Goal: Download file/media

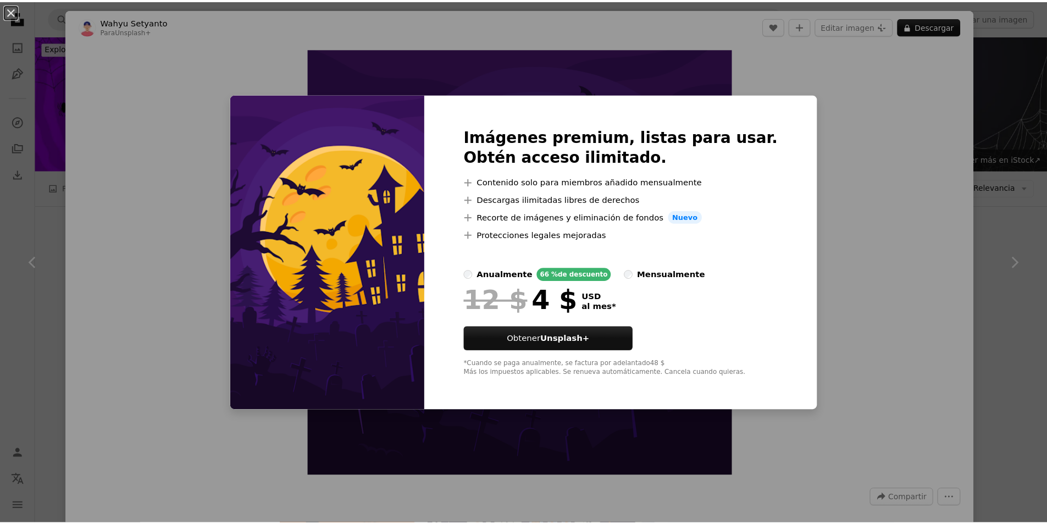
scroll to position [385, 0]
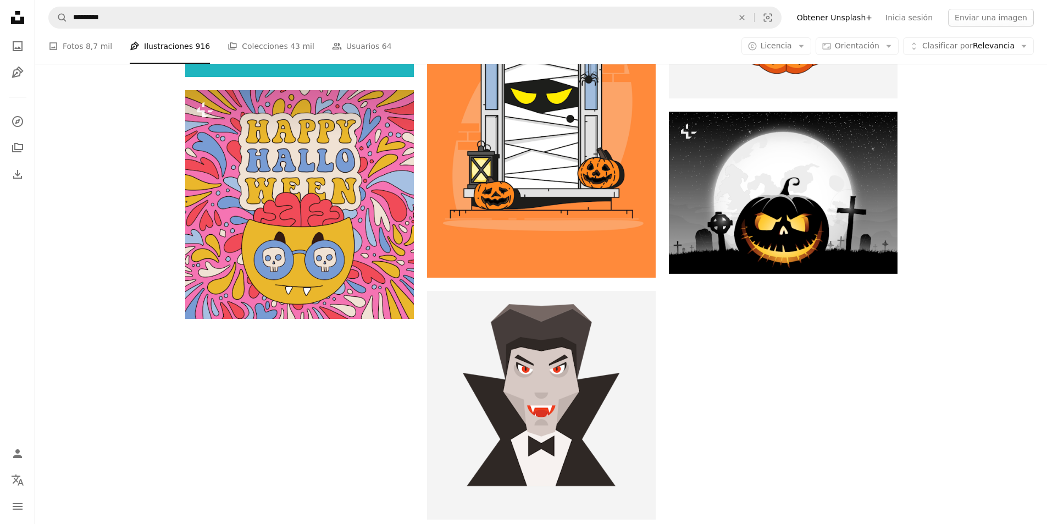
scroll to position [1747, 0]
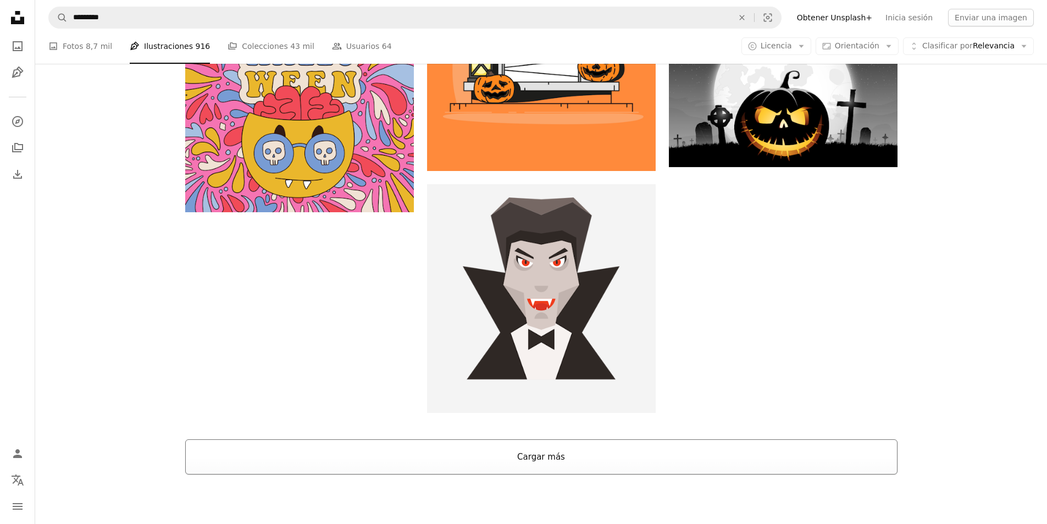
click at [507, 439] on button "Cargar más" at bounding box center [541, 456] width 712 height 35
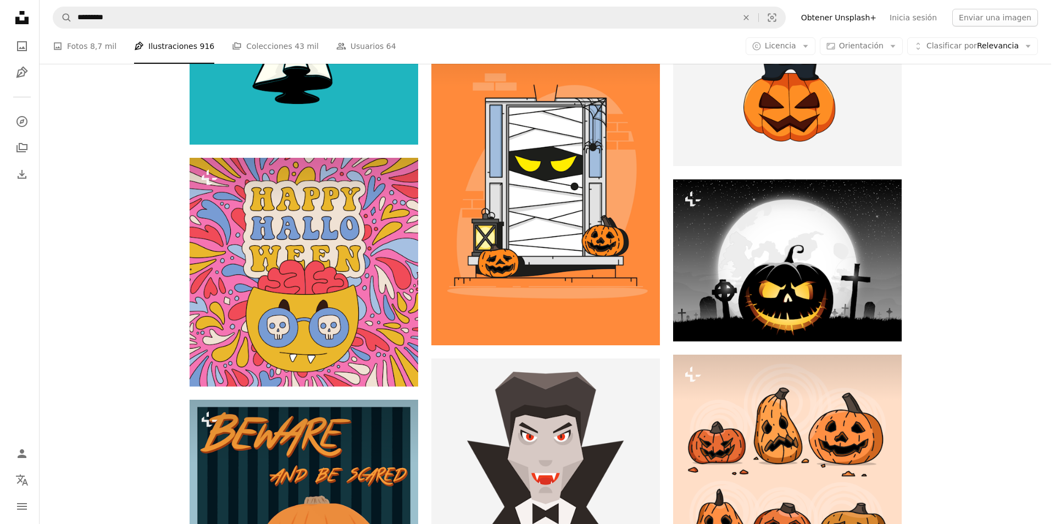
scroll to position [1527, 0]
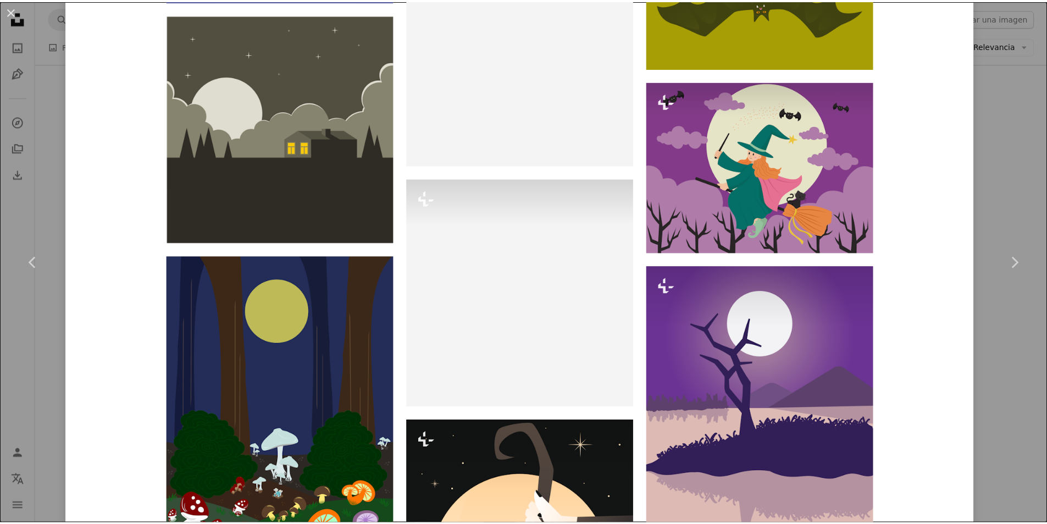
scroll to position [3133, 0]
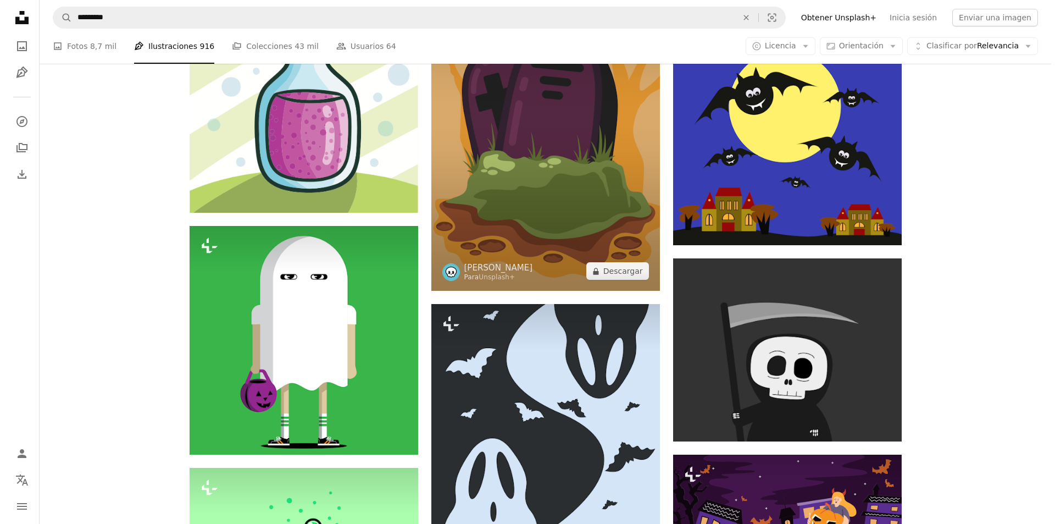
scroll to position [6529, 0]
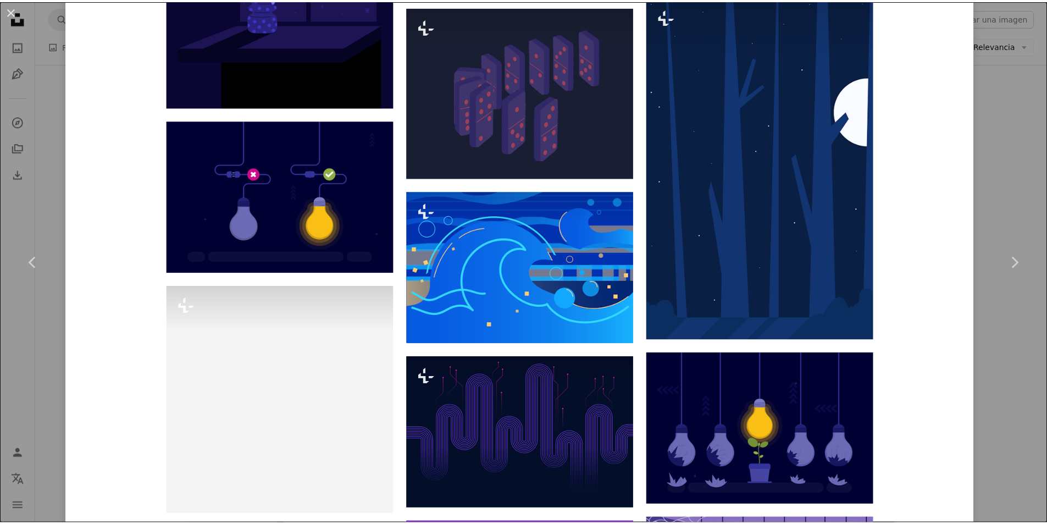
scroll to position [1484, 0]
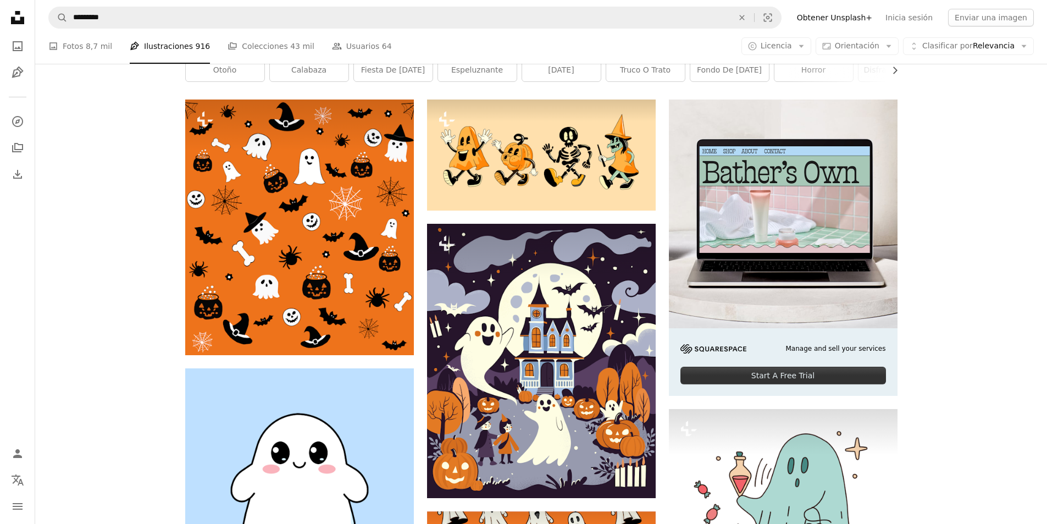
scroll to position [94, 0]
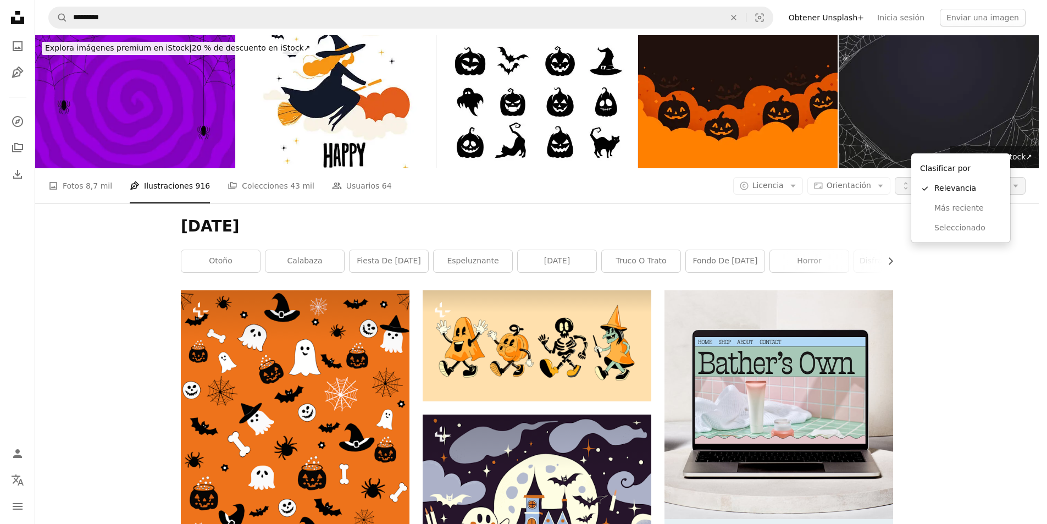
click at [988, 180] on span "Clasificar por Relevancia" at bounding box center [960, 185] width 92 height 11
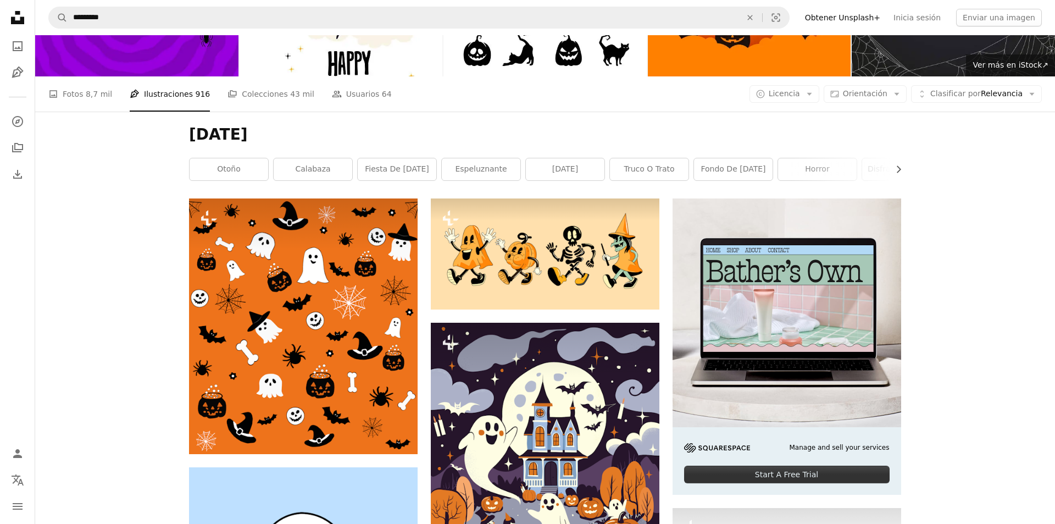
click at [809, 89] on icon "Arrow down" at bounding box center [810, 94] width 10 height 10
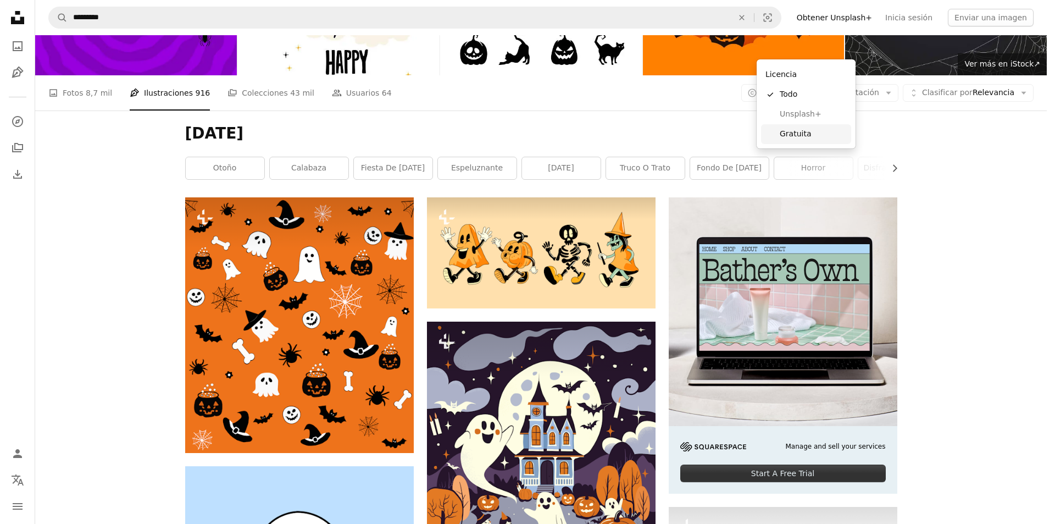
click at [791, 138] on span "Gratuita" at bounding box center [813, 134] width 67 height 11
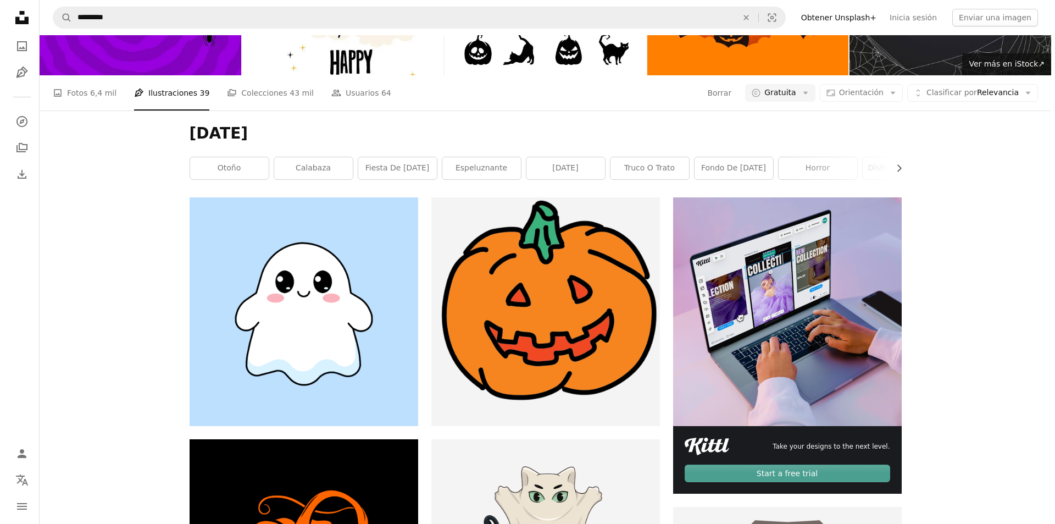
scroll to position [475, 0]
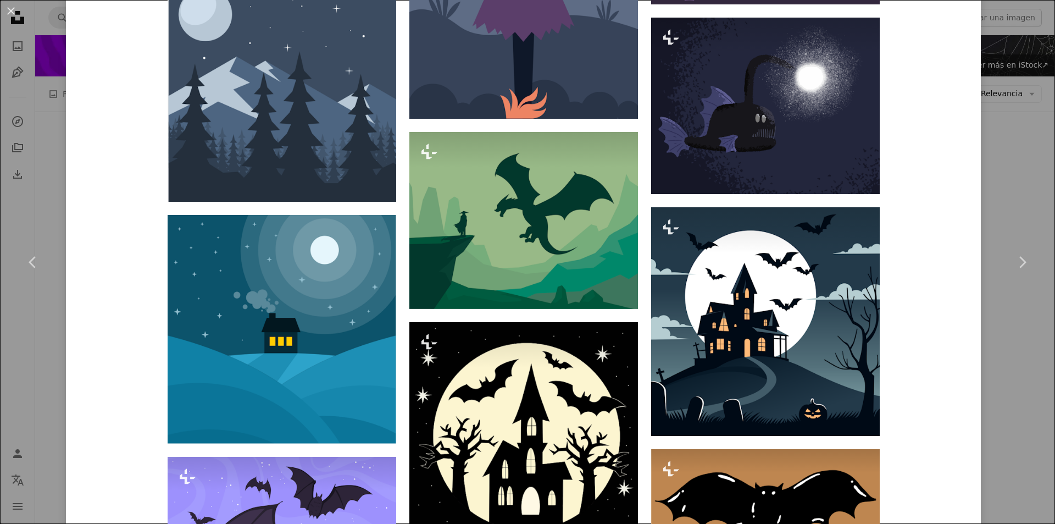
scroll to position [1924, 0]
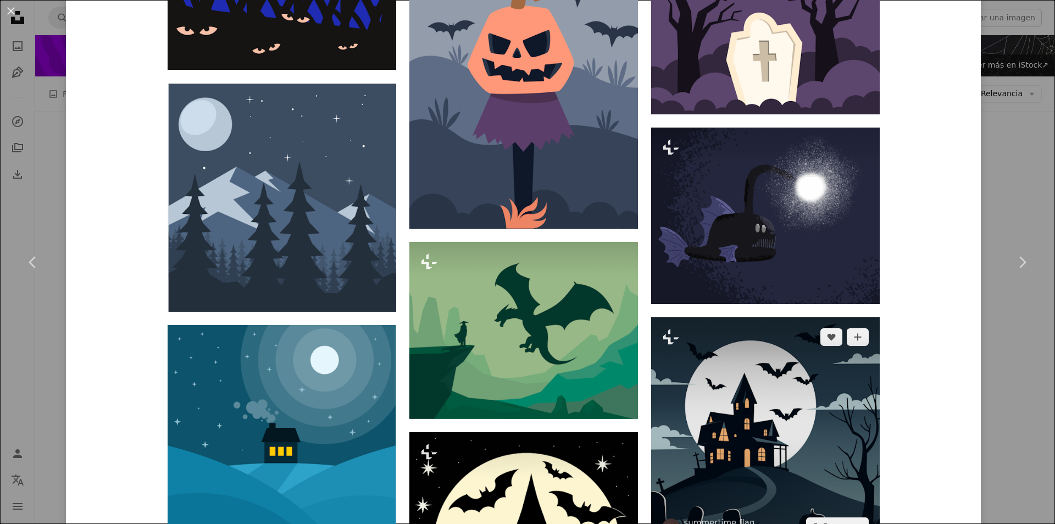
click at [755, 317] on img at bounding box center [765, 431] width 229 height 229
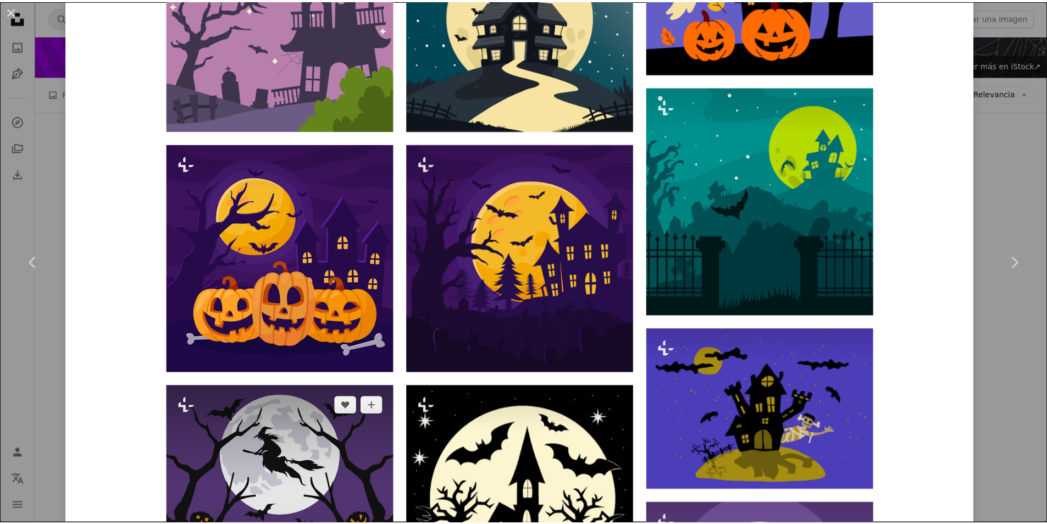
scroll to position [989, 0]
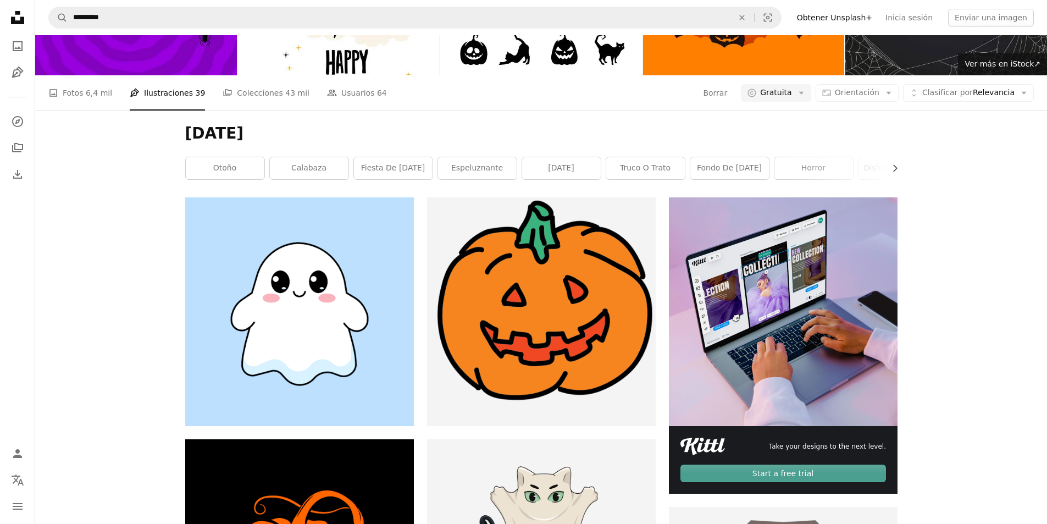
scroll to position [311, 0]
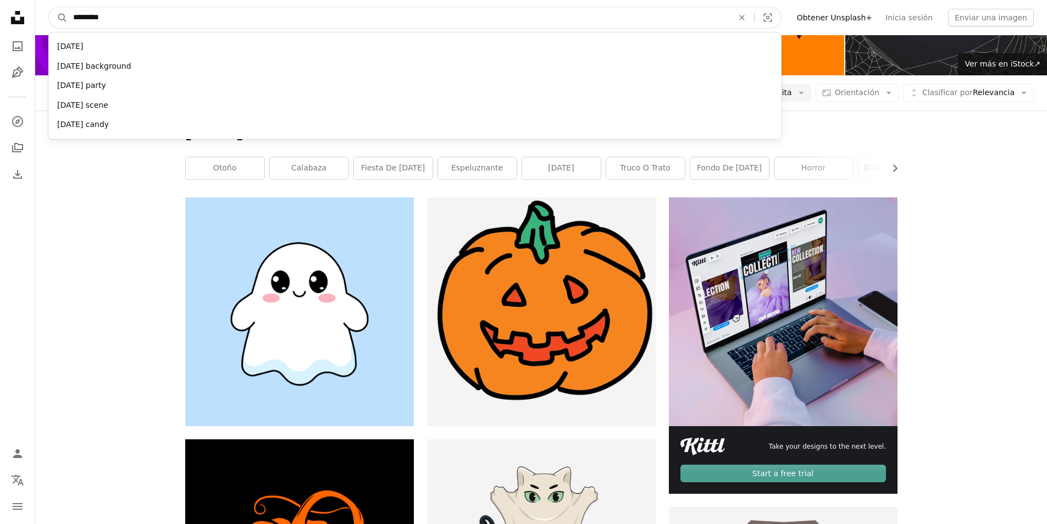
drag, startPoint x: 166, startPoint y: 22, endPoint x: 32, endPoint y: 18, distance: 134.2
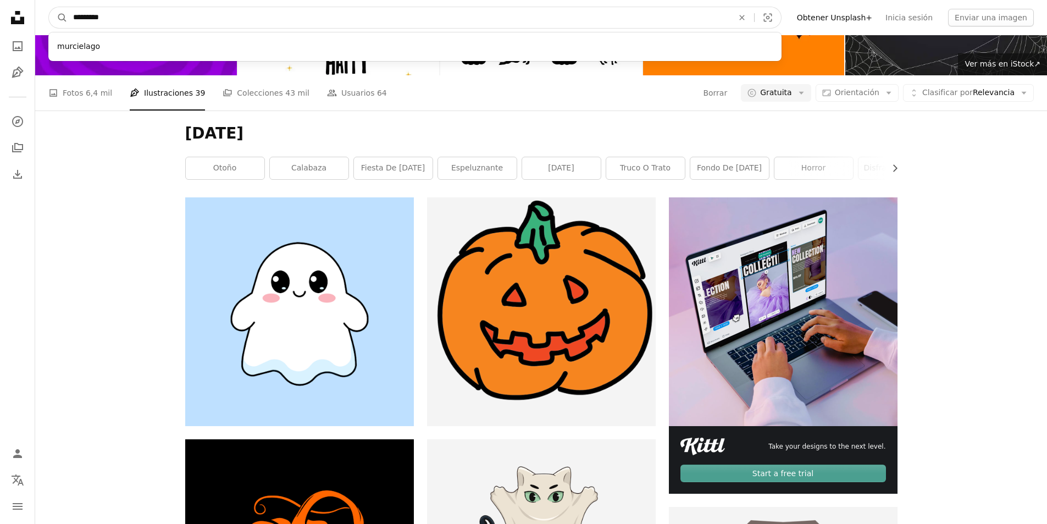
type input "**********"
click button "A magnifying glass" at bounding box center [58, 17] width 19 height 21
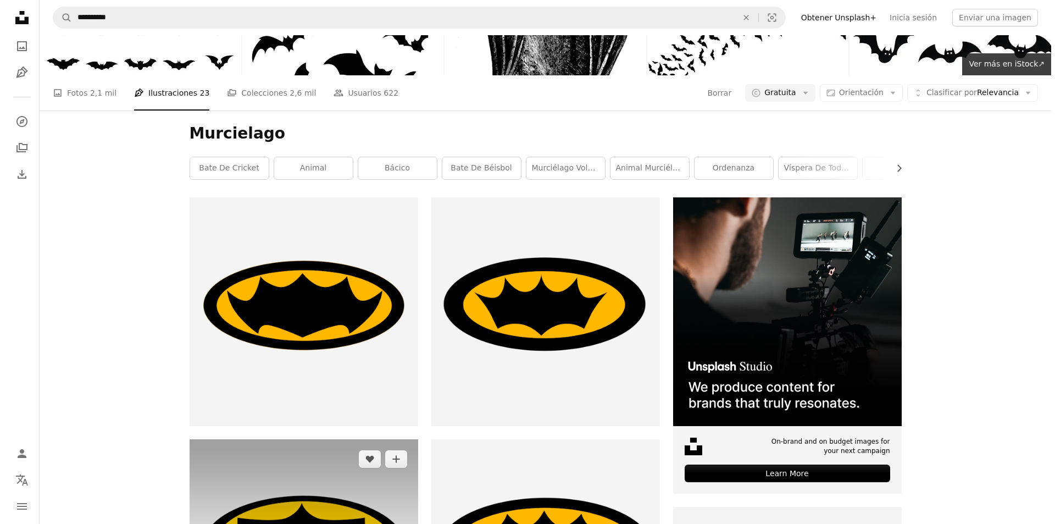
scroll to position [550, 0]
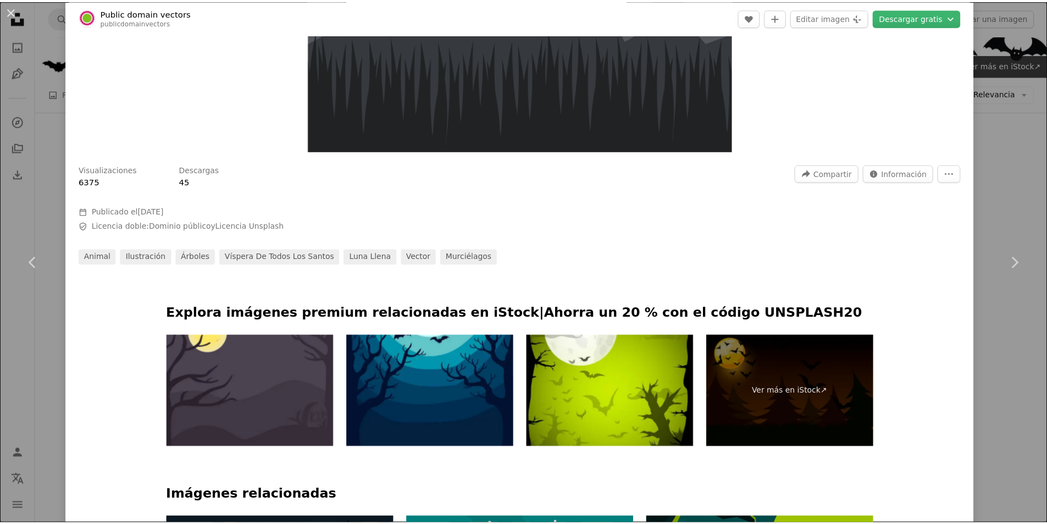
scroll to position [440, 0]
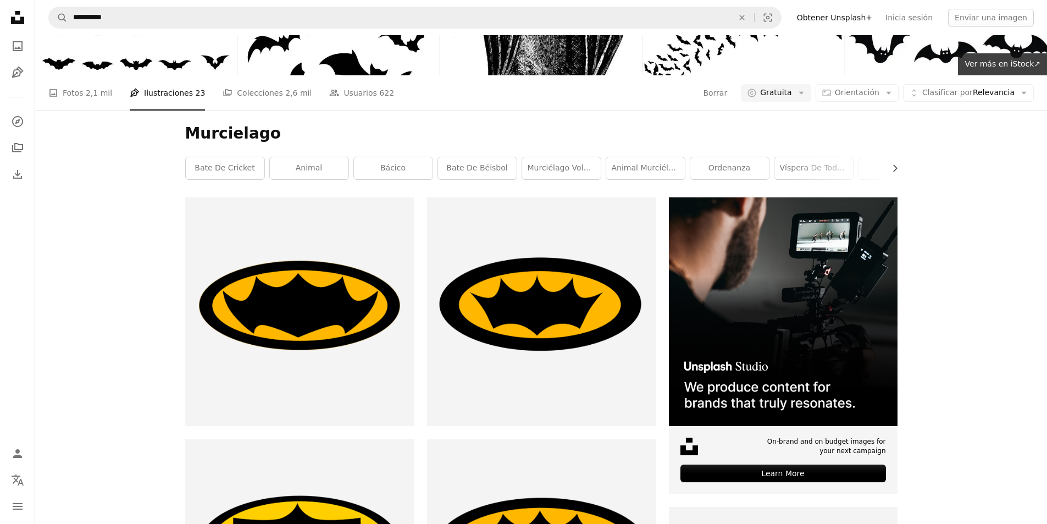
scroll to position [660, 0]
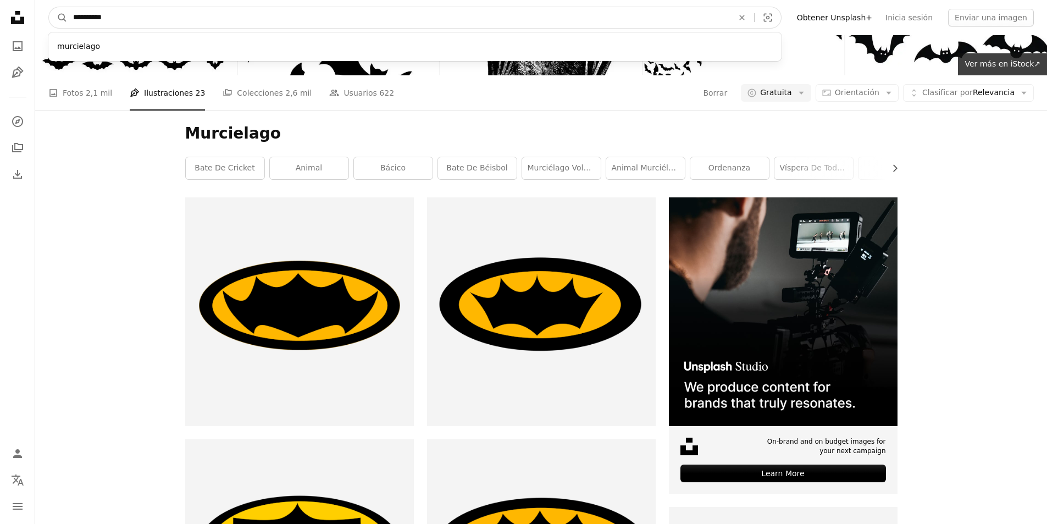
drag, startPoint x: 194, startPoint y: 17, endPoint x: 0, endPoint y: 17, distance: 194.0
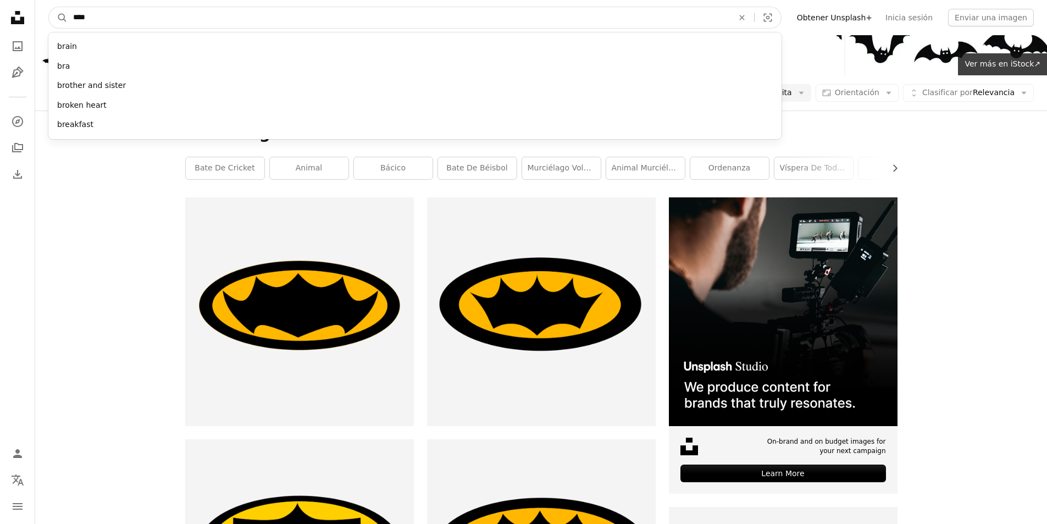
type input "*****"
click button "A magnifying glass" at bounding box center [58, 17] width 19 height 21
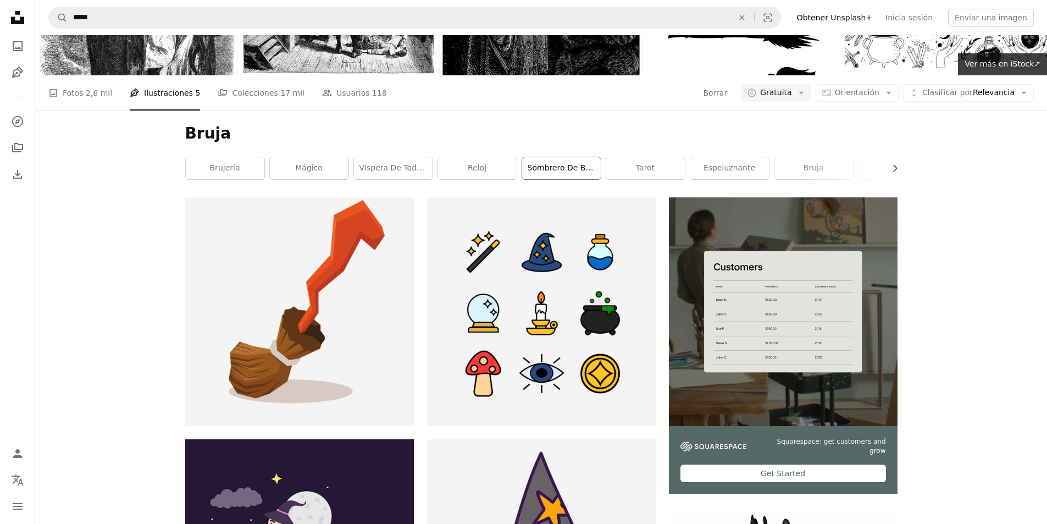
click at [584, 157] on link "Sombrero de bruja" at bounding box center [561, 168] width 79 height 22
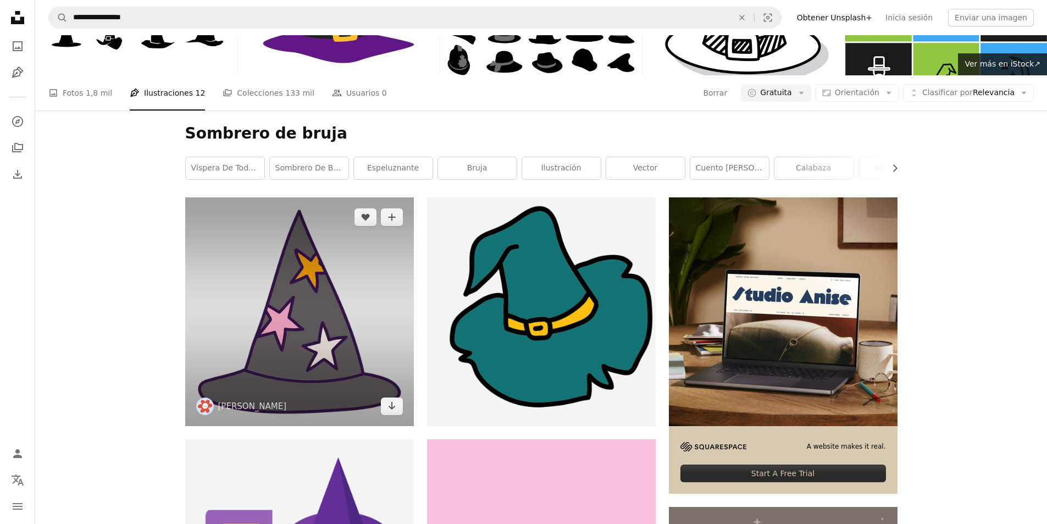
click at [303, 230] on img at bounding box center [299, 311] width 229 height 229
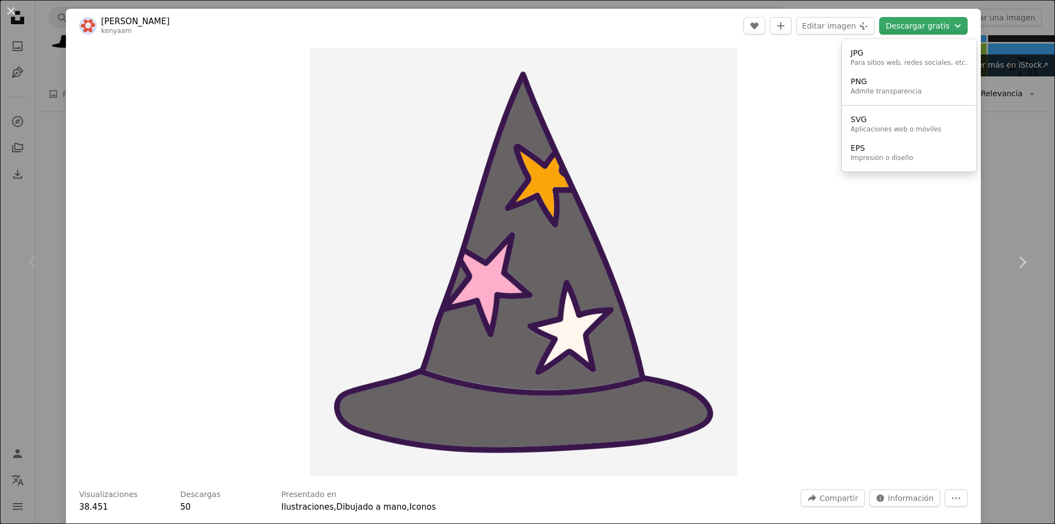
click at [899, 24] on button "Descargar gratis Chevron down" at bounding box center [923, 26] width 88 height 18
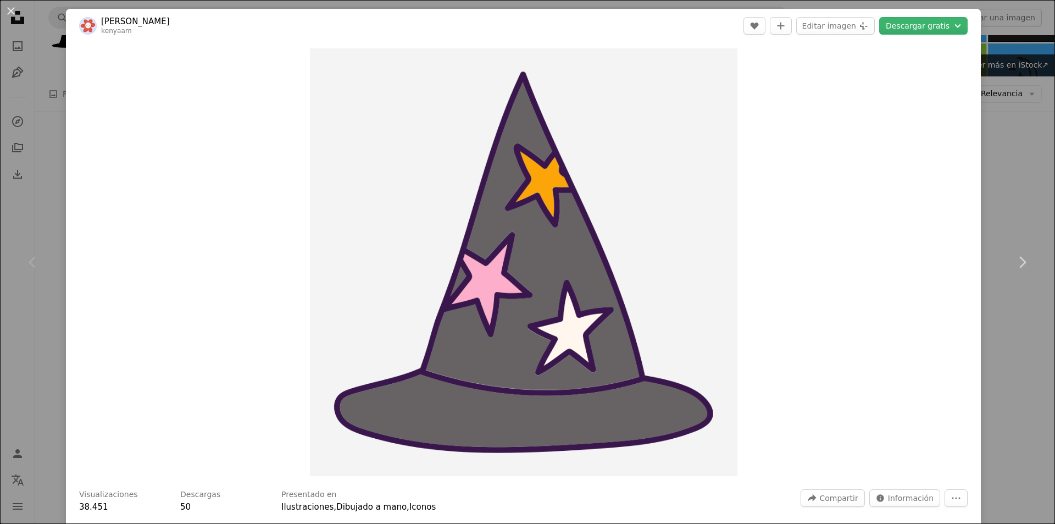
click at [776, 204] on dialog "An X shape Chevron left Chevron right [GEOGRAPHIC_DATA][PERSON_NAME] kenyaam A …" at bounding box center [527, 262] width 1055 height 524
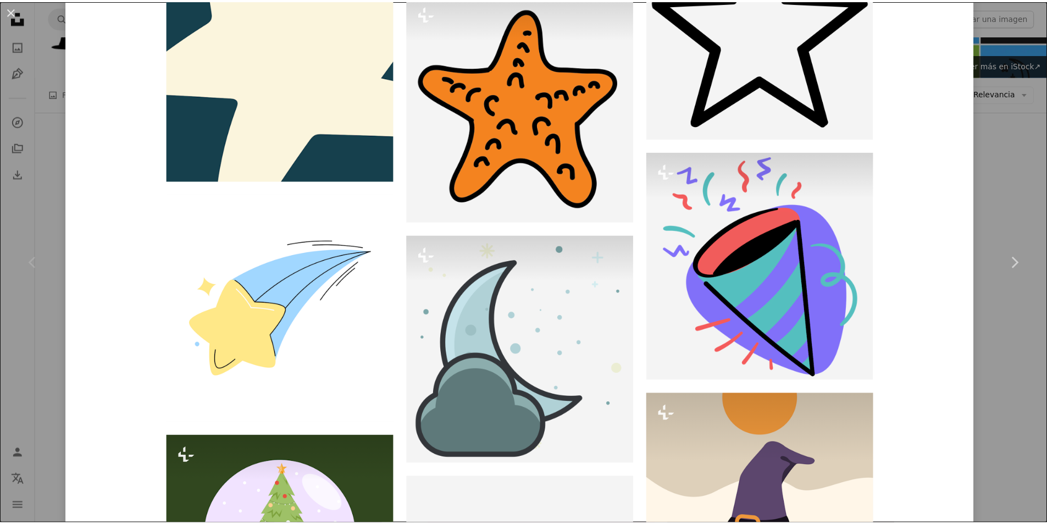
scroll to position [2079, 0]
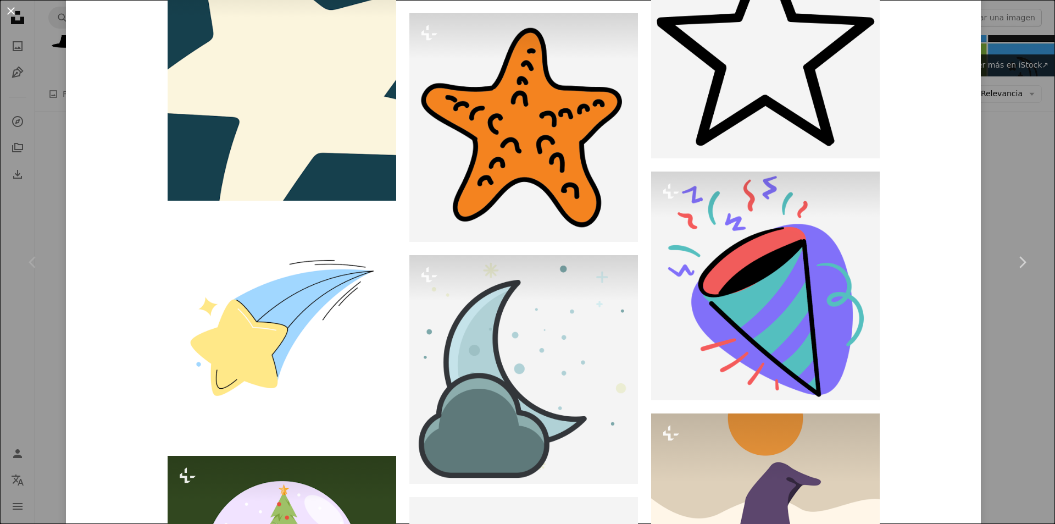
click at [8, 12] on button "An X shape" at bounding box center [10, 10] width 13 height 13
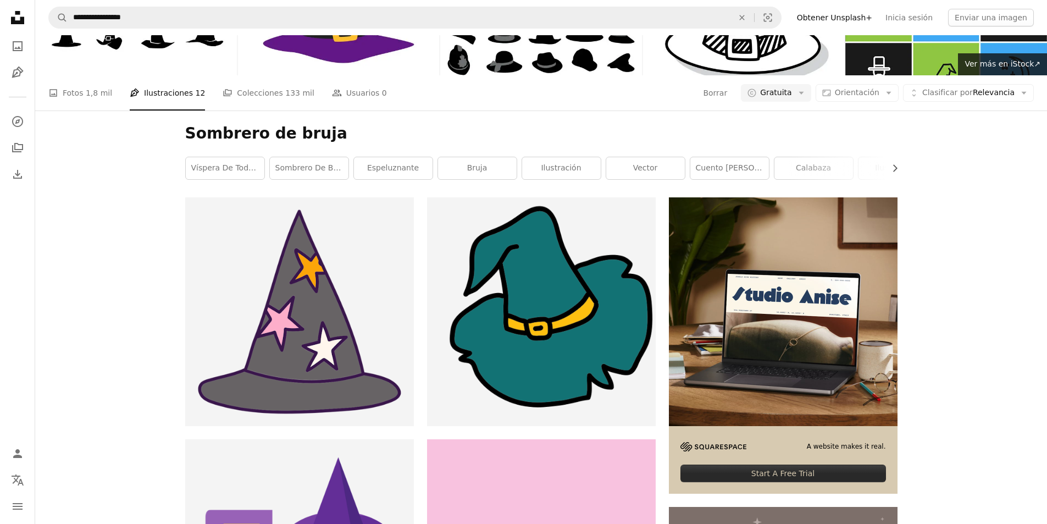
scroll to position [9674, 0]
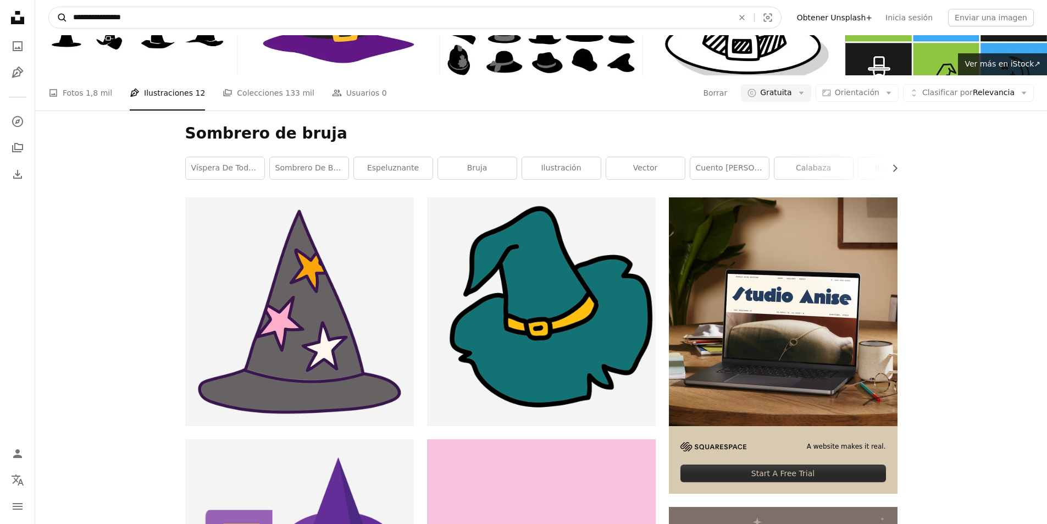
drag, startPoint x: 253, startPoint y: 20, endPoint x: 64, endPoint y: 20, distance: 189.1
click at [64, 20] on form "**********" at bounding box center [414, 18] width 733 height 22
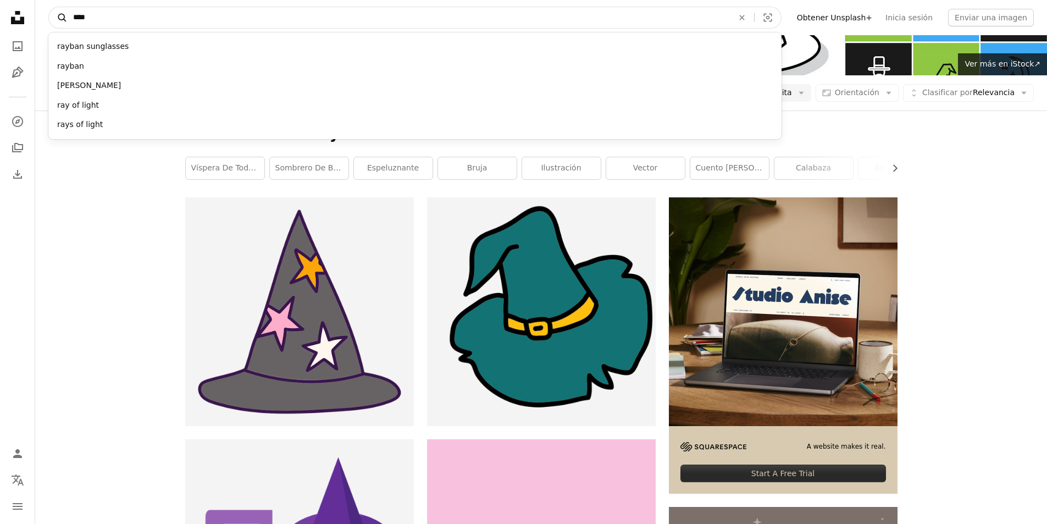
type input "*****"
click button "A magnifying glass" at bounding box center [58, 17] width 19 height 21
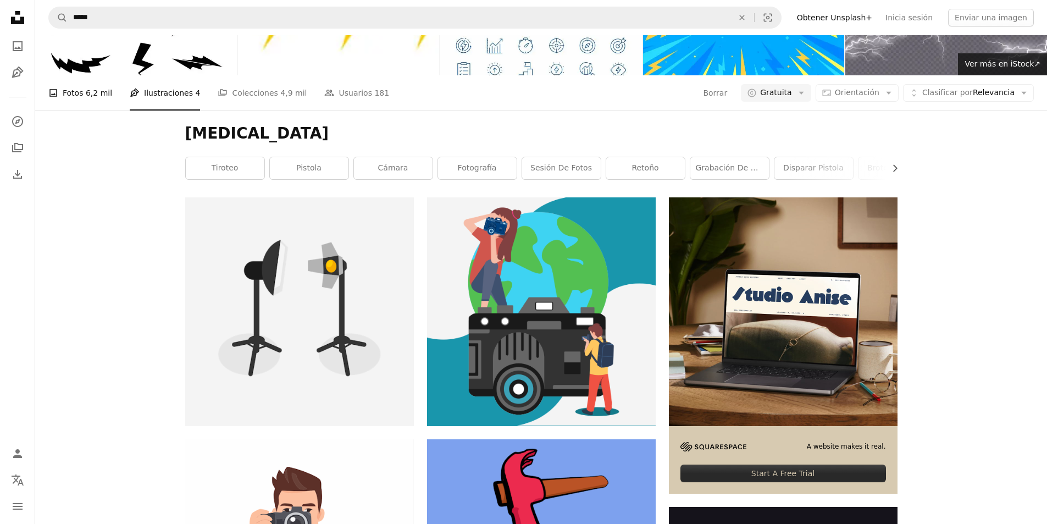
click at [87, 87] on span "6,2 mil" at bounding box center [99, 93] width 26 height 12
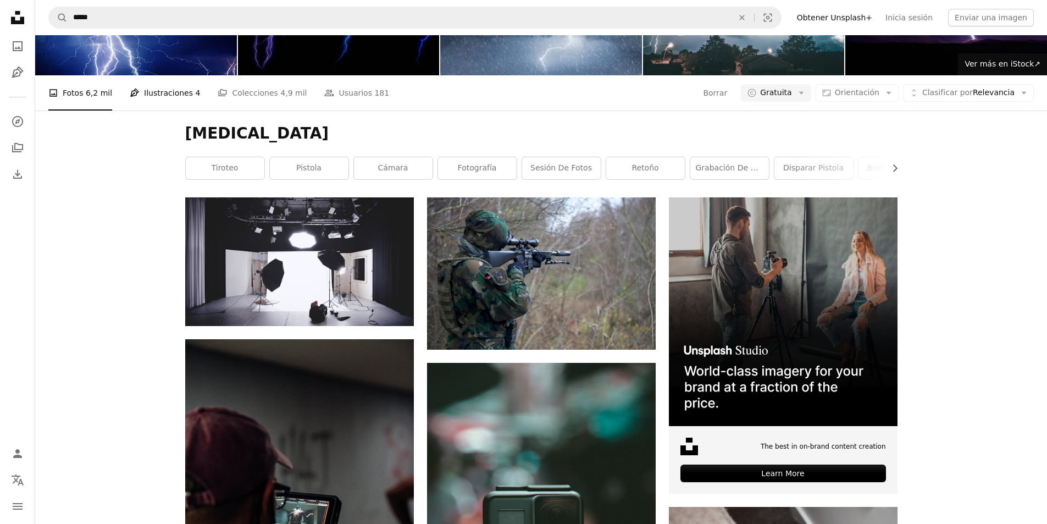
click at [153, 75] on link "Pen Tool Ilustraciones 4" at bounding box center [165, 92] width 70 height 35
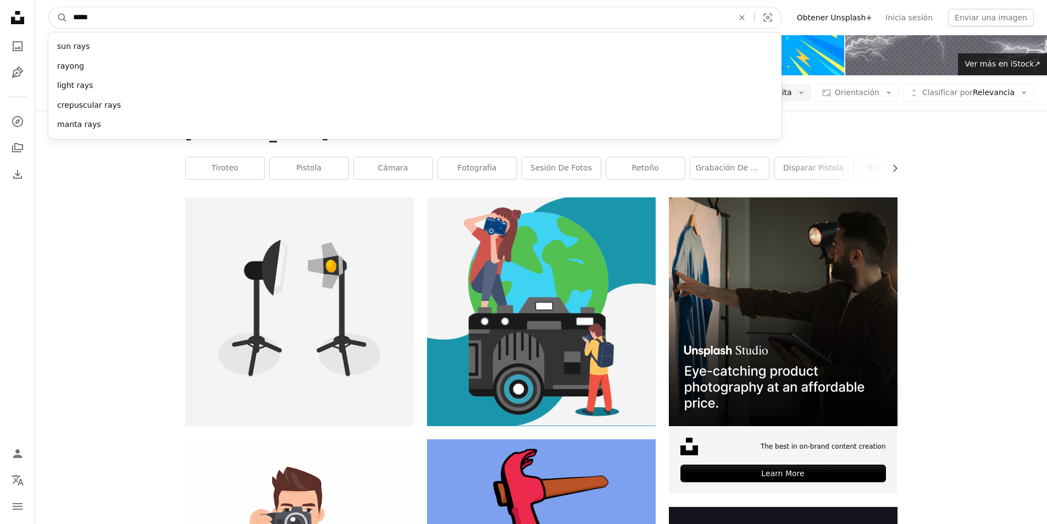
drag, startPoint x: 301, startPoint y: 16, endPoint x: 68, endPoint y: 21, distance: 233.1
click at [68, 21] on input "*****" at bounding box center [399, 17] width 662 height 21
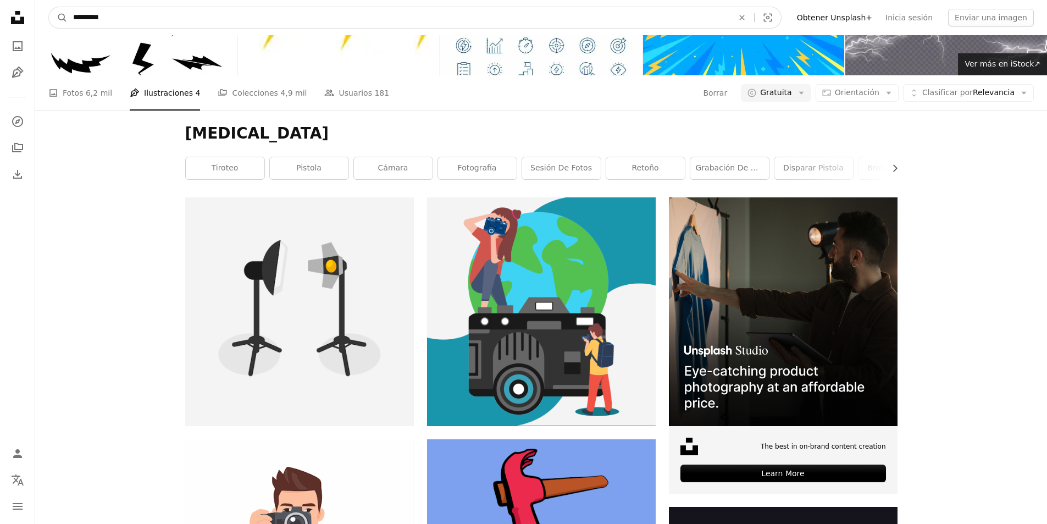
type input "**********"
click button "A magnifying glass" at bounding box center [58, 17] width 19 height 21
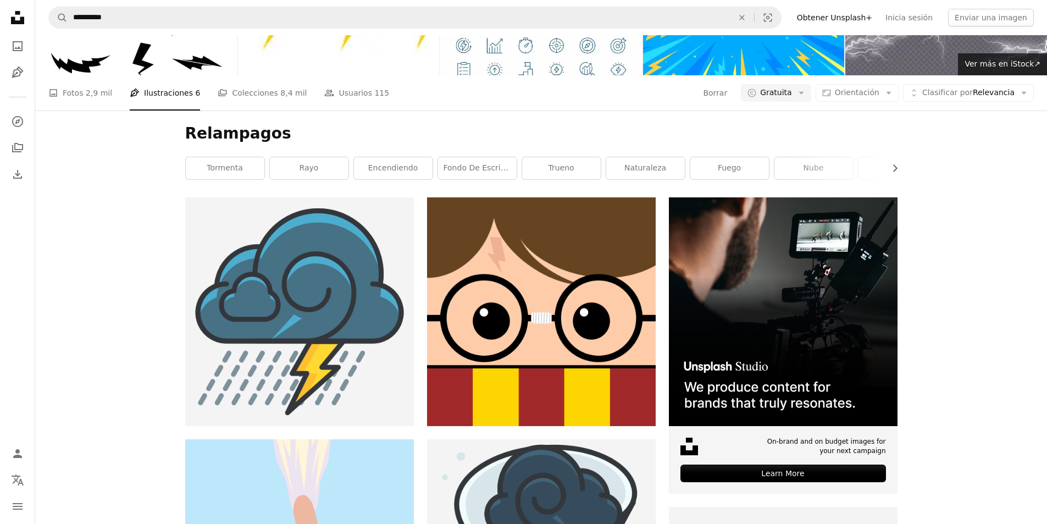
scroll to position [1689, 0]
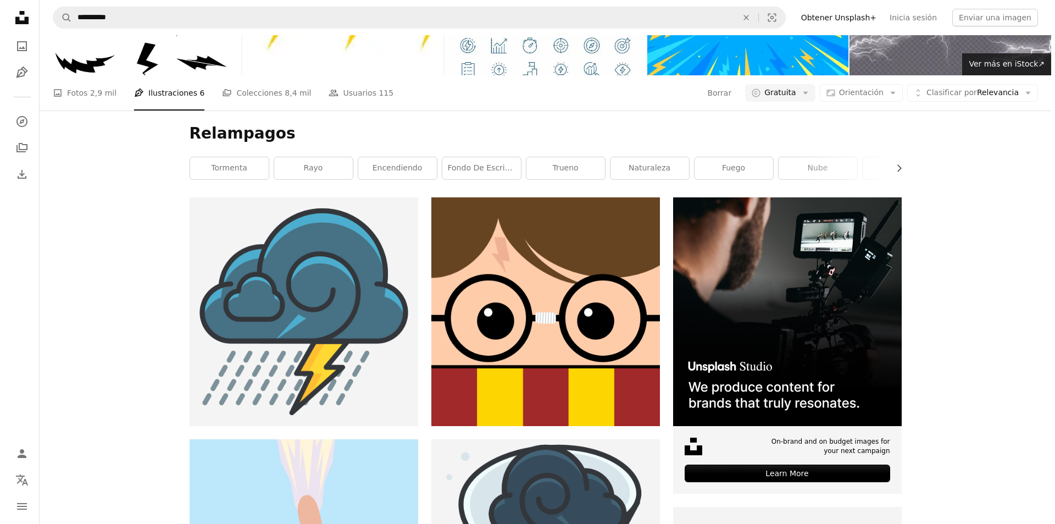
scroll to position [1854, 0]
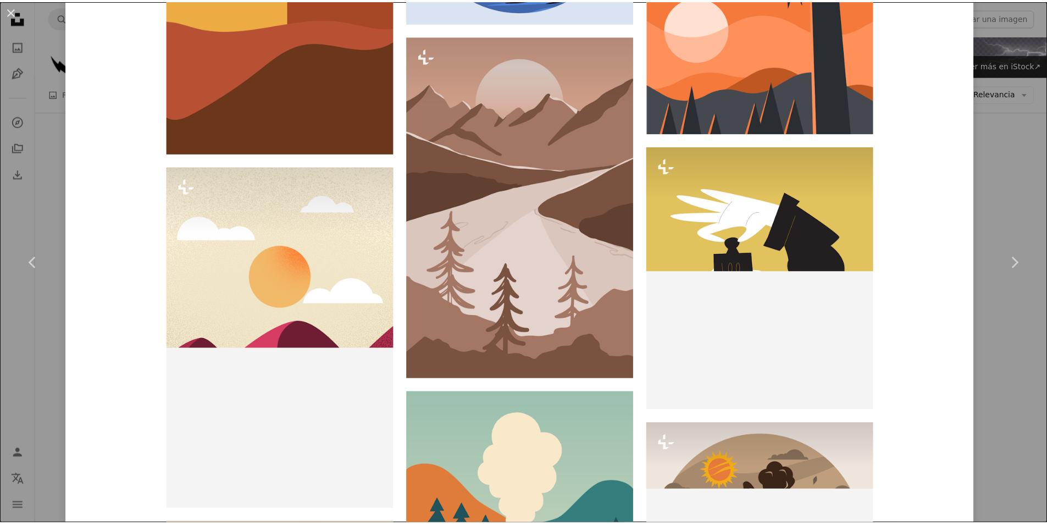
scroll to position [3683, 0]
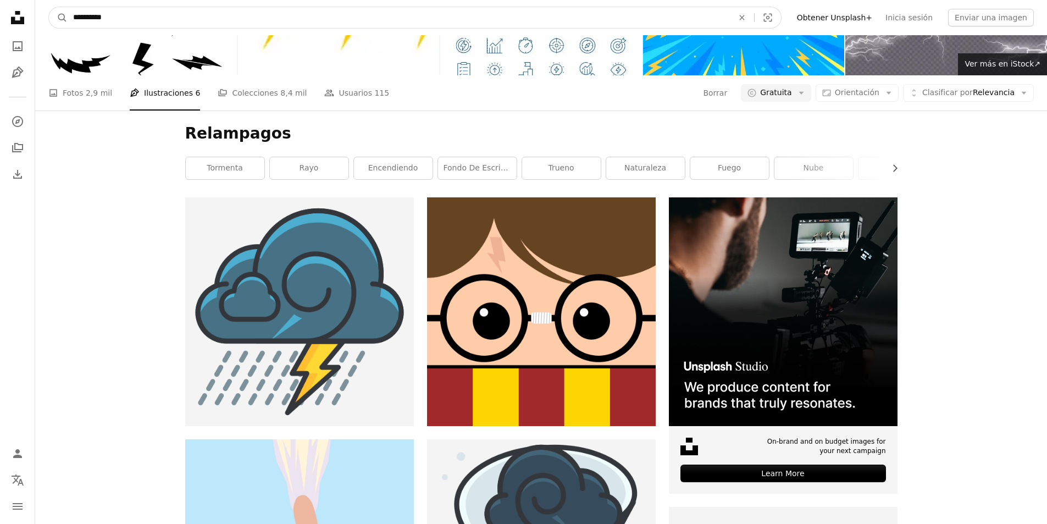
scroll to position [2877, 0]
drag, startPoint x: 252, startPoint y: 17, endPoint x: 38, endPoint y: 15, distance: 213.8
click at [38, 15] on nav "**********" at bounding box center [541, 17] width 1012 height 35
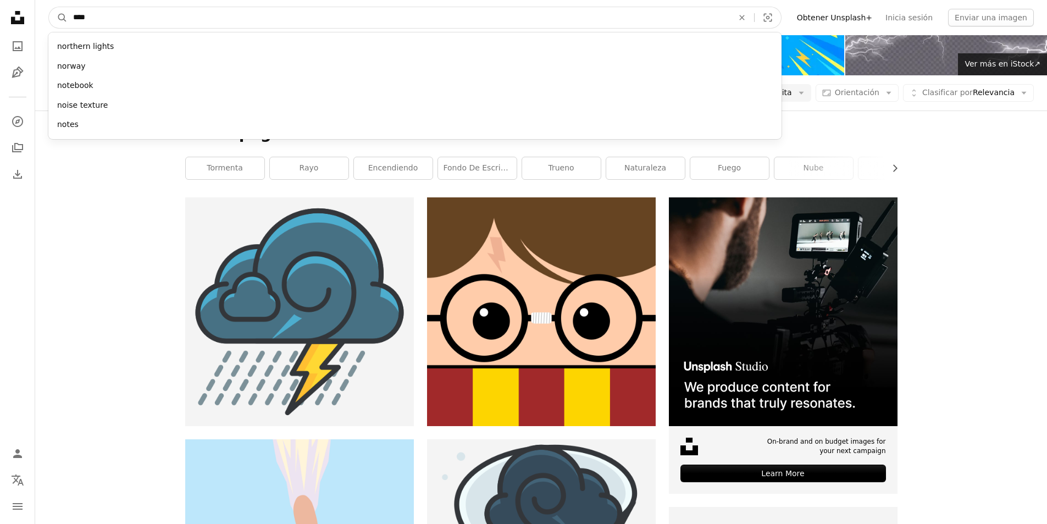
type input "*****"
click button "A magnifying glass" at bounding box center [58, 17] width 19 height 21
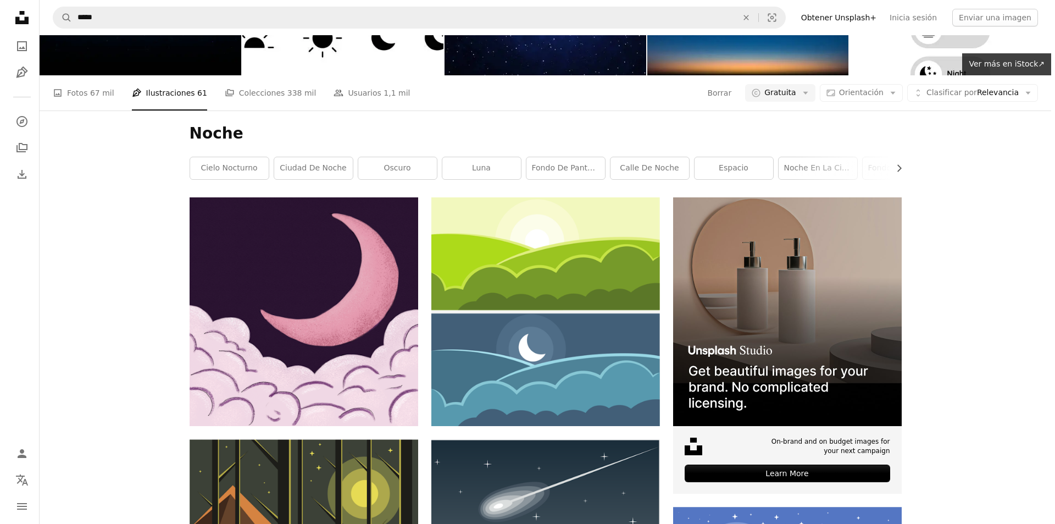
scroll to position [275, 0]
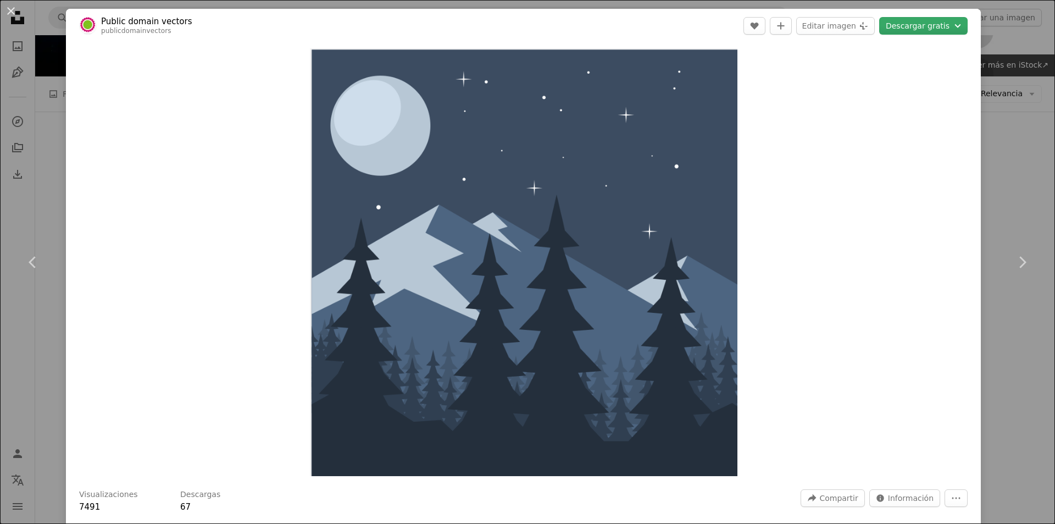
click at [931, 32] on button "Descargar gratis Chevron down" at bounding box center [923, 26] width 88 height 18
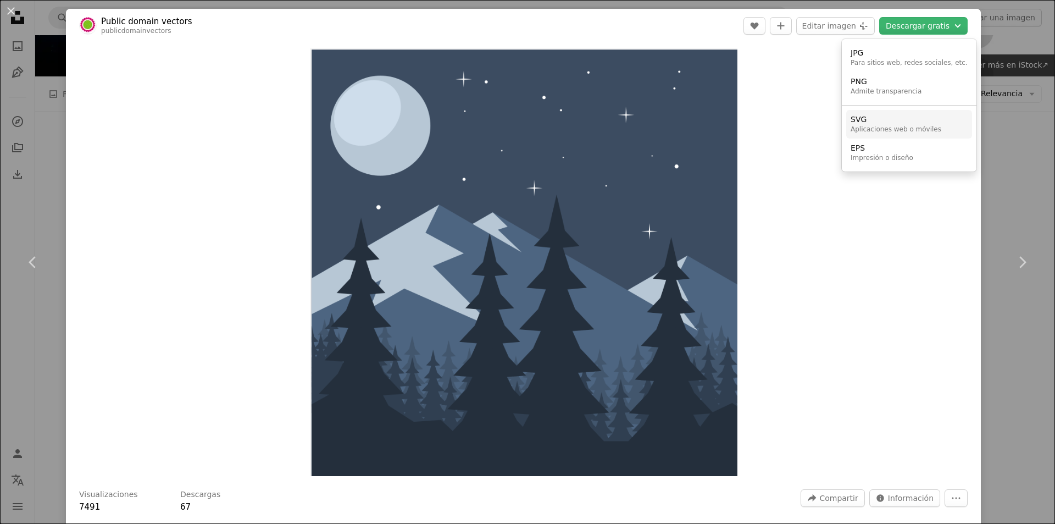
click at [894, 118] on div "SVG" at bounding box center [896, 119] width 91 height 11
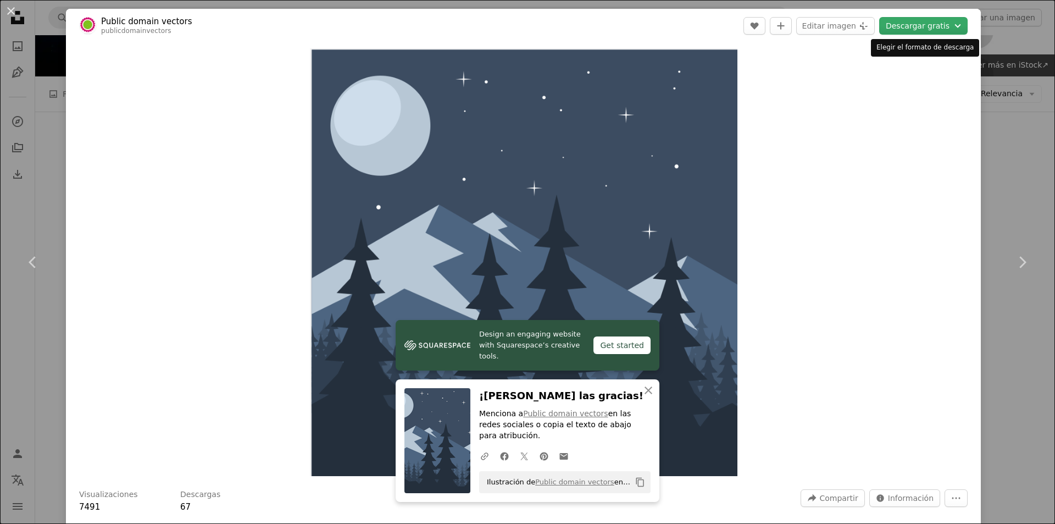
click at [934, 30] on button "Descargar gratis Chevron down" at bounding box center [923, 26] width 88 height 18
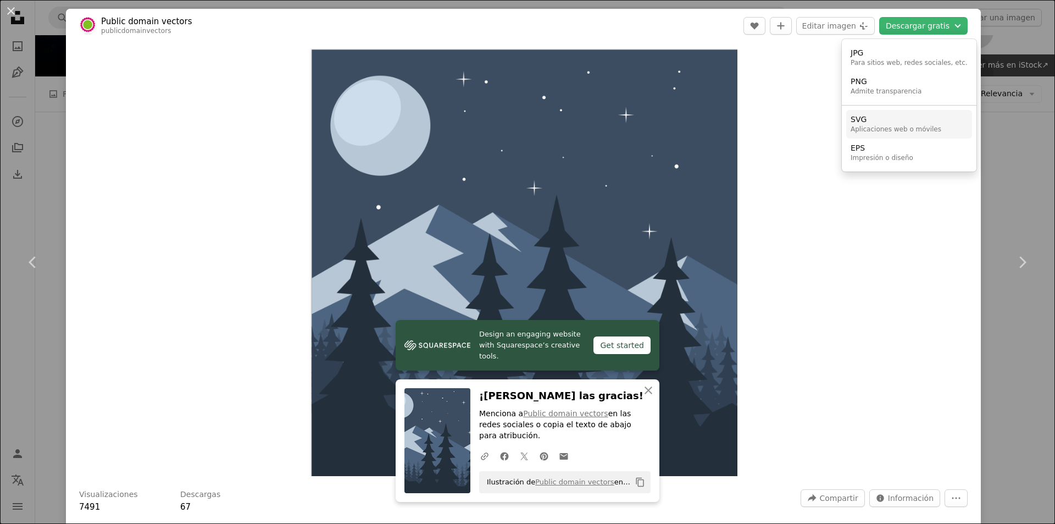
click at [889, 123] on div "SVG" at bounding box center [896, 119] width 91 height 11
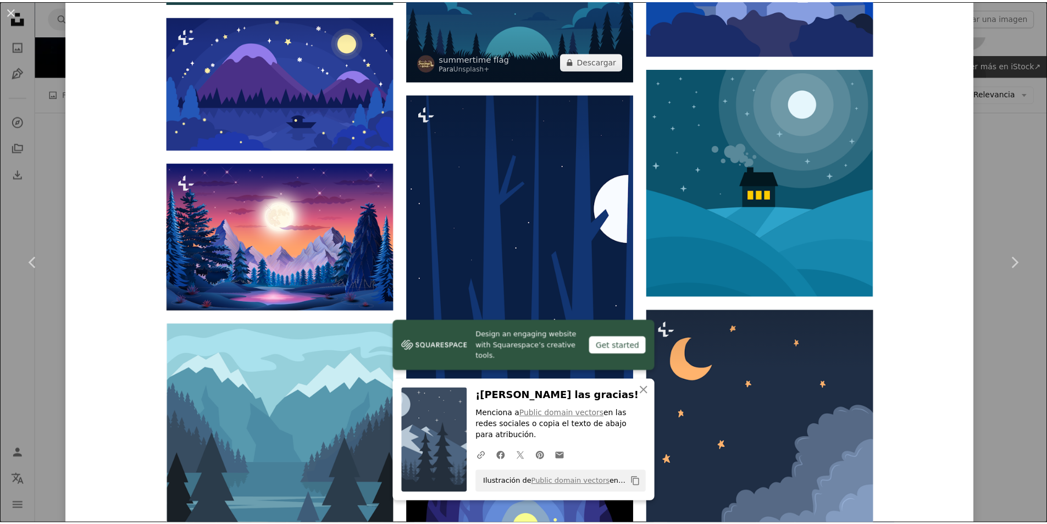
scroll to position [1374, 0]
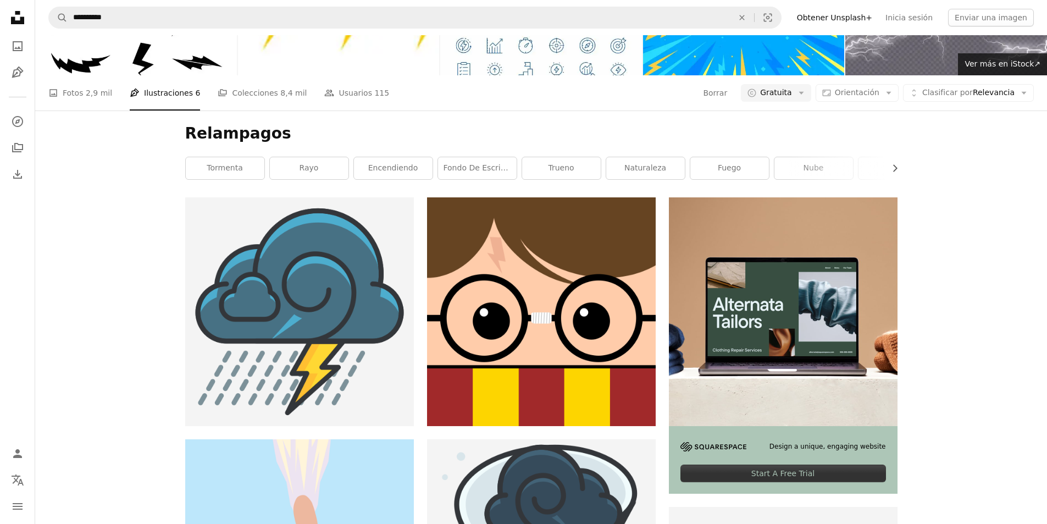
scroll to position [1099, 0]
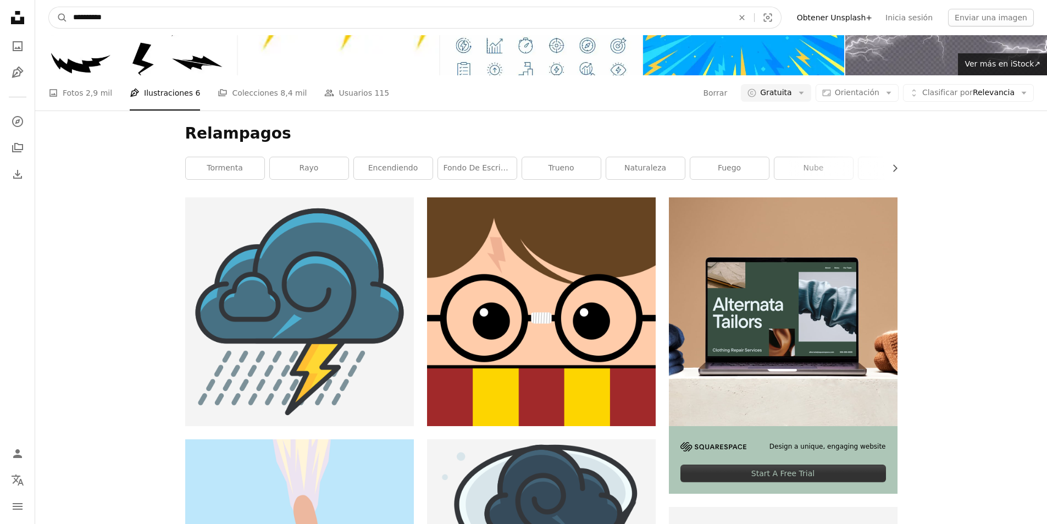
drag, startPoint x: 542, startPoint y: 17, endPoint x: 40, endPoint y: 12, distance: 502.4
click at [40, 12] on nav "**********" at bounding box center [541, 17] width 1012 height 35
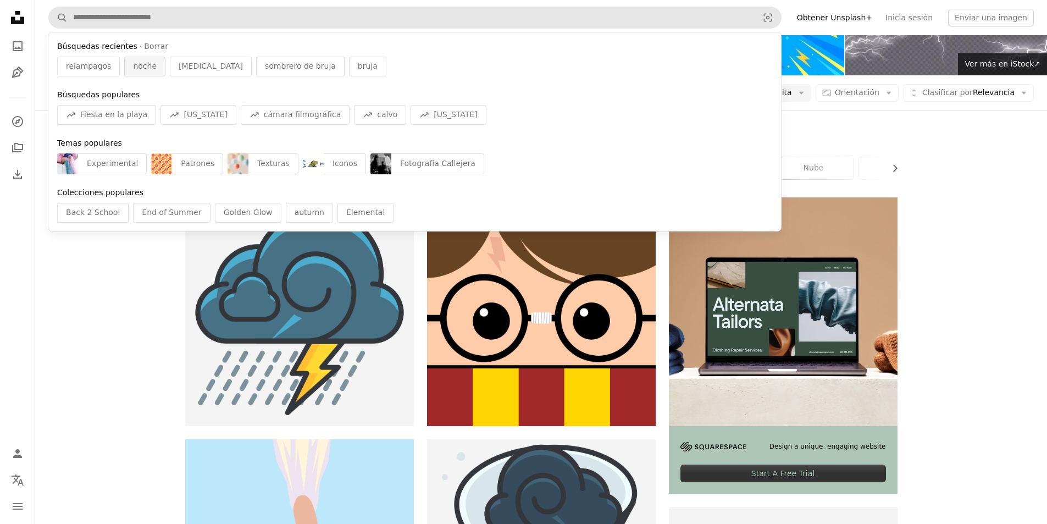
click at [136, 69] on span "noche" at bounding box center [145, 66] width 24 height 11
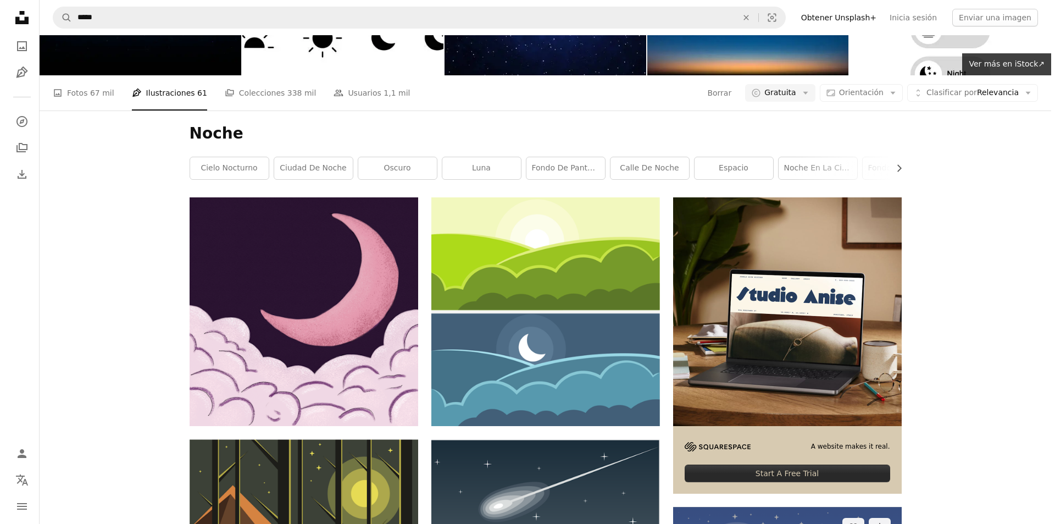
scroll to position [165, 0]
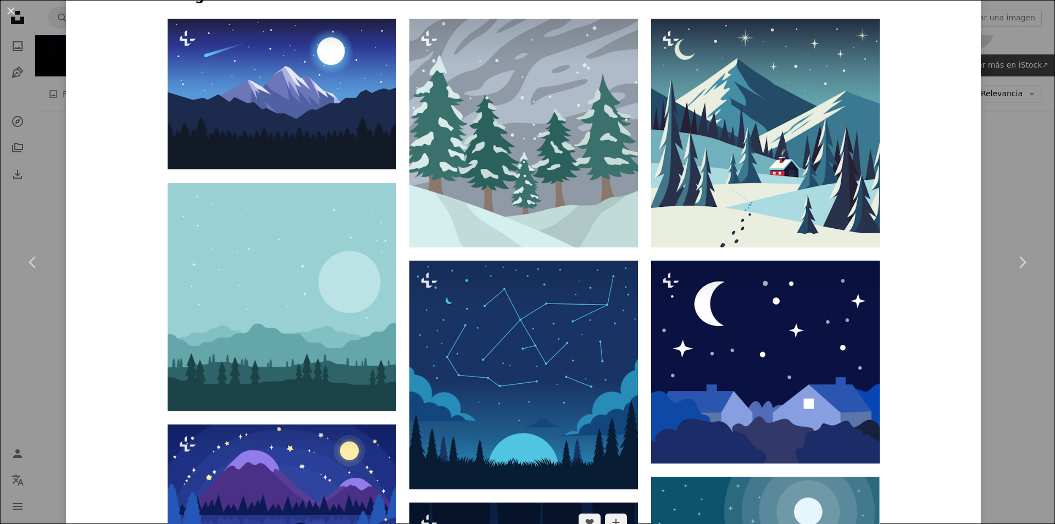
scroll to position [772, 0]
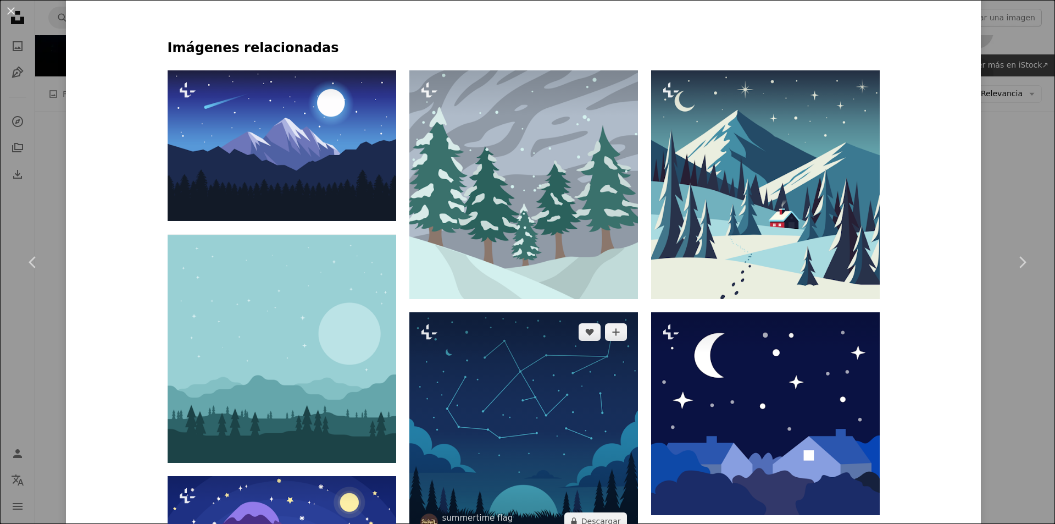
click at [535, 312] on img at bounding box center [523, 426] width 229 height 229
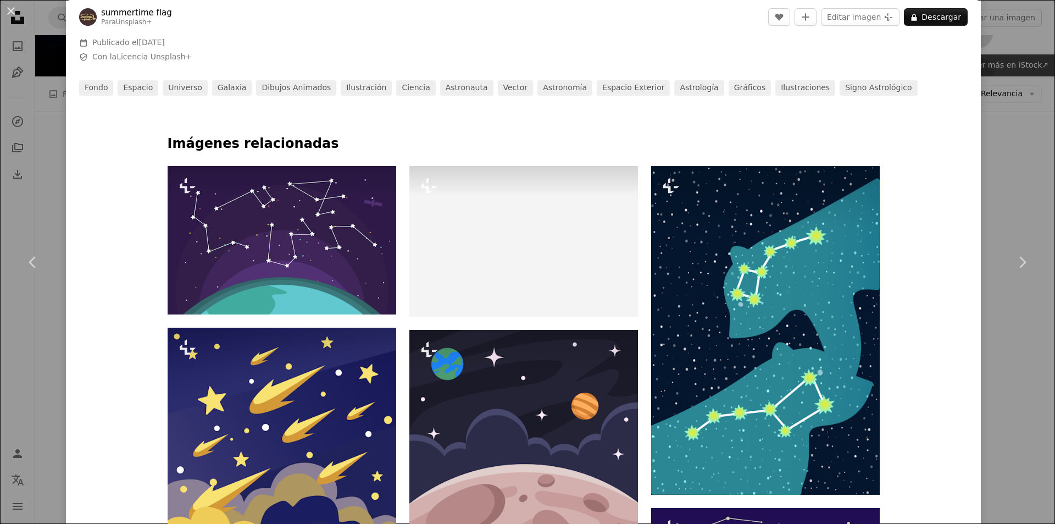
scroll to position [605, 0]
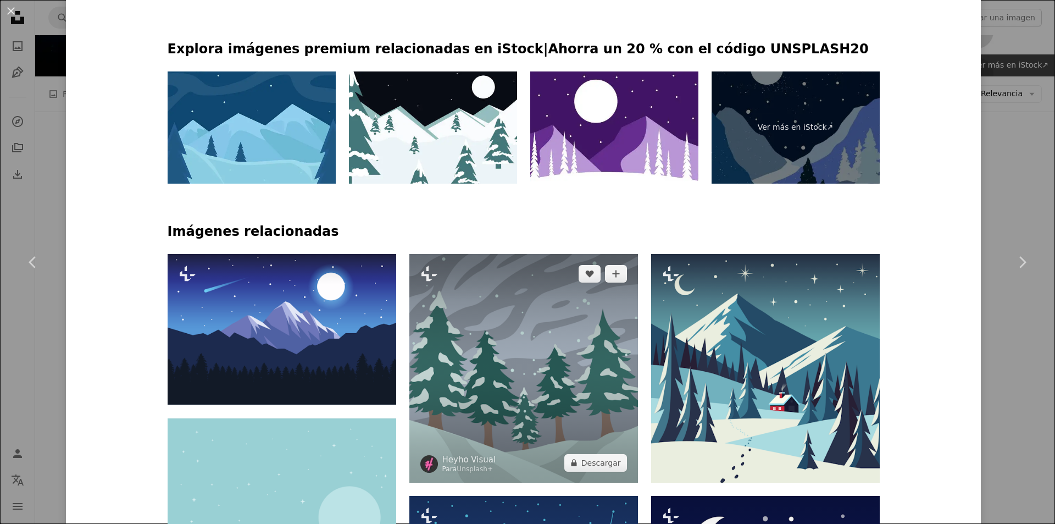
scroll to position [753, 0]
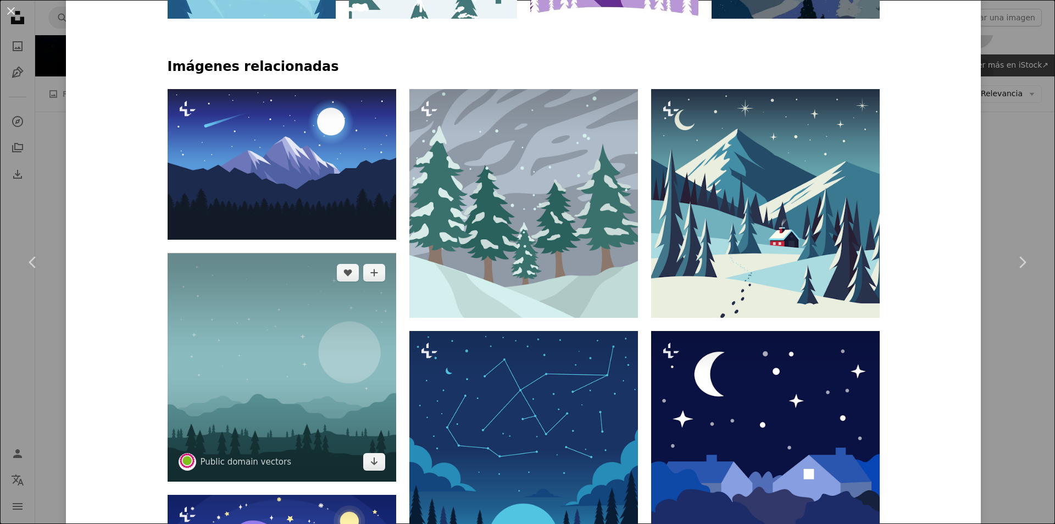
click at [279, 253] on img at bounding box center [282, 367] width 229 height 229
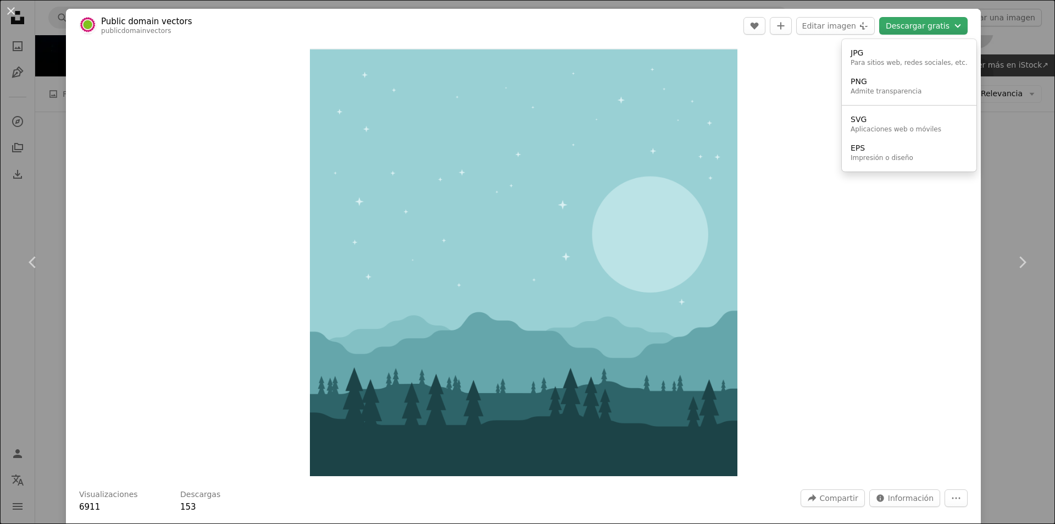
click at [914, 31] on button "Descargar gratis Chevron down" at bounding box center [923, 26] width 88 height 18
click at [878, 121] on div "SVG" at bounding box center [896, 119] width 91 height 11
